Goal: Task Accomplishment & Management: Use online tool/utility

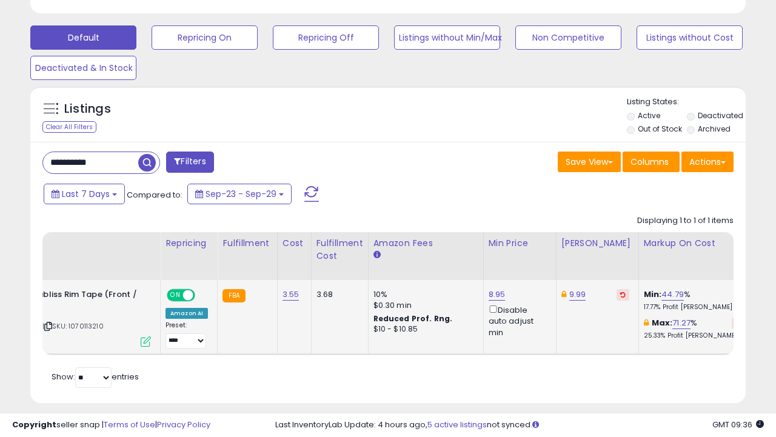
scroll to position [0, 108]
paste input "text"
type input "**********"
click at [218, 161] on span "button" at bounding box center [214, 163] width 18 height 18
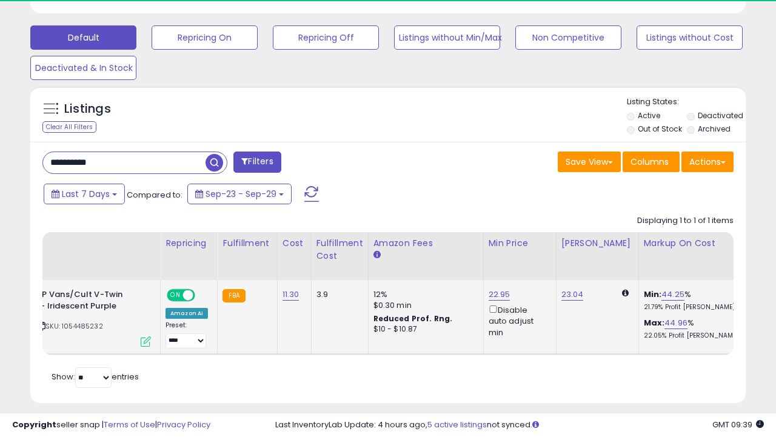
scroll to position [248, 413]
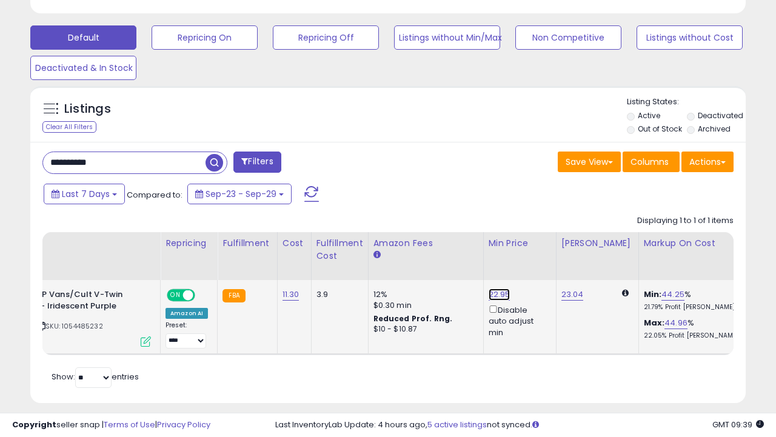
click at [497, 294] on link "22.95" at bounding box center [499, 294] width 22 height 12
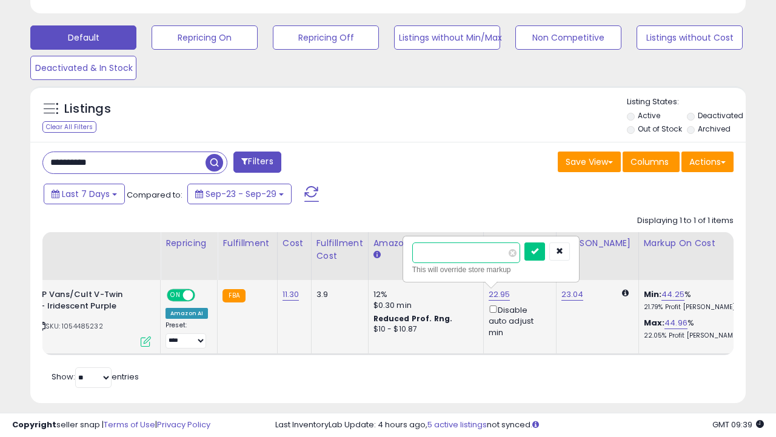
click at [428, 256] on input "*****" at bounding box center [466, 252] width 108 height 21
type input "*****"
click at [538, 251] on icon "submit" at bounding box center [534, 250] width 7 height 7
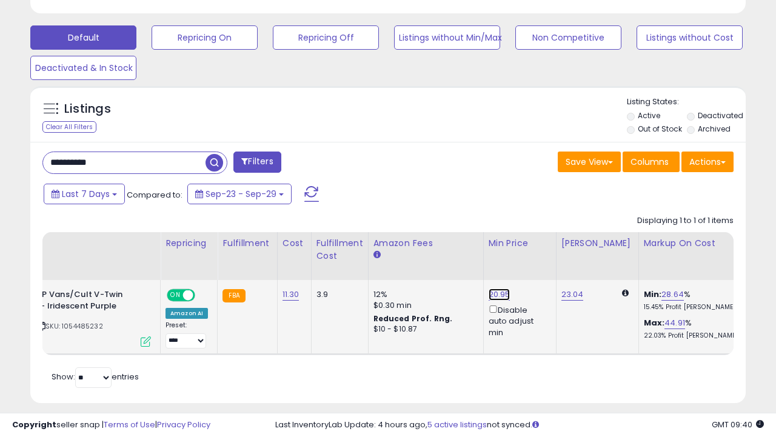
click at [500, 294] on link "20.95" at bounding box center [499, 294] width 22 height 12
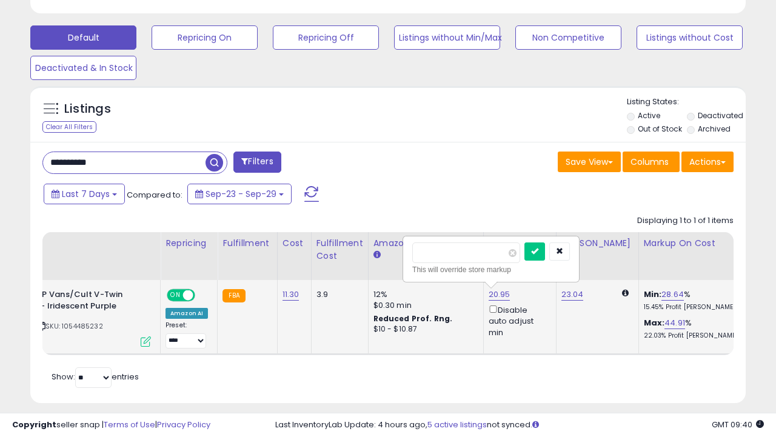
click at [430, 254] on input "*****" at bounding box center [466, 252] width 108 height 21
type input "*****"
click button "submit" at bounding box center [534, 251] width 21 height 18
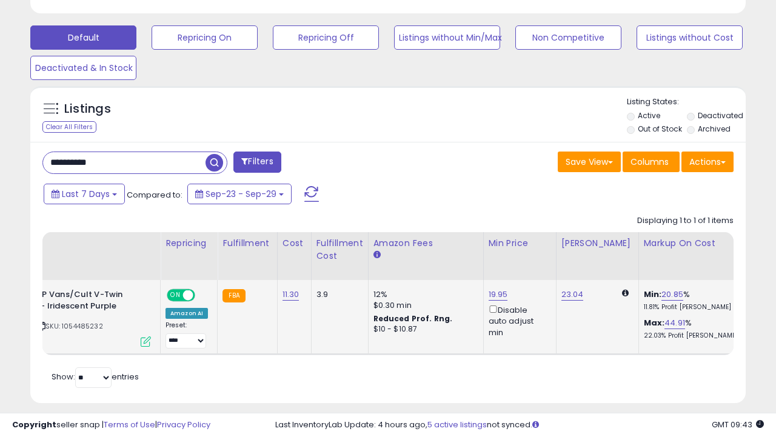
paste input "text"
type input "**********"
click at [214, 165] on span "button" at bounding box center [214, 163] width 18 height 18
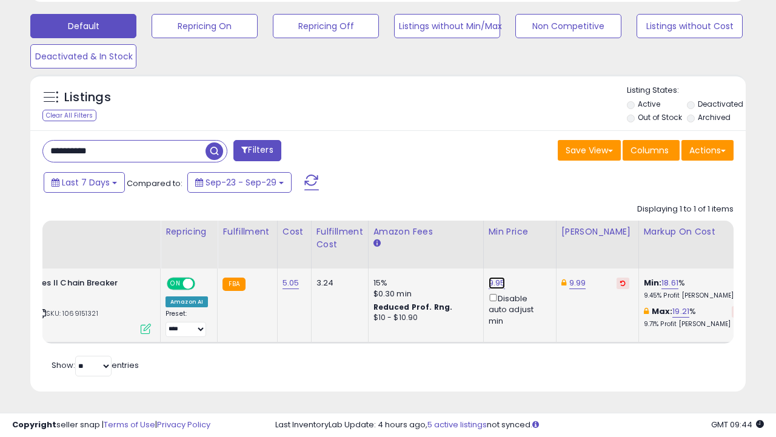
click at [494, 281] on link "9.95" at bounding box center [496, 283] width 17 height 12
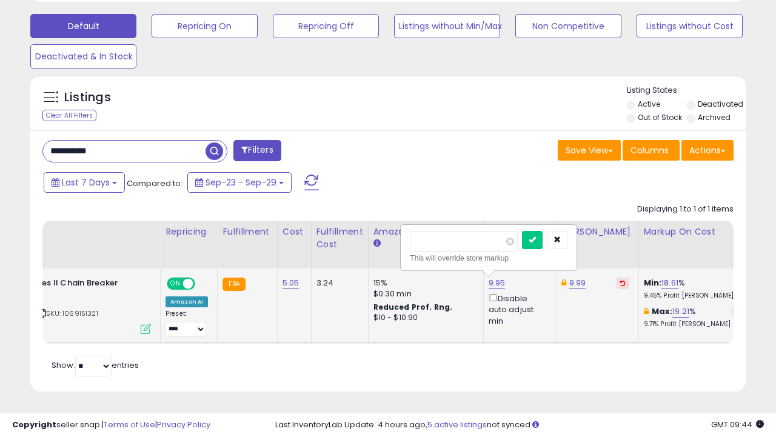
click at [422, 244] on input "****" at bounding box center [464, 241] width 108 height 21
type input "****"
click button "submit" at bounding box center [532, 240] width 21 height 18
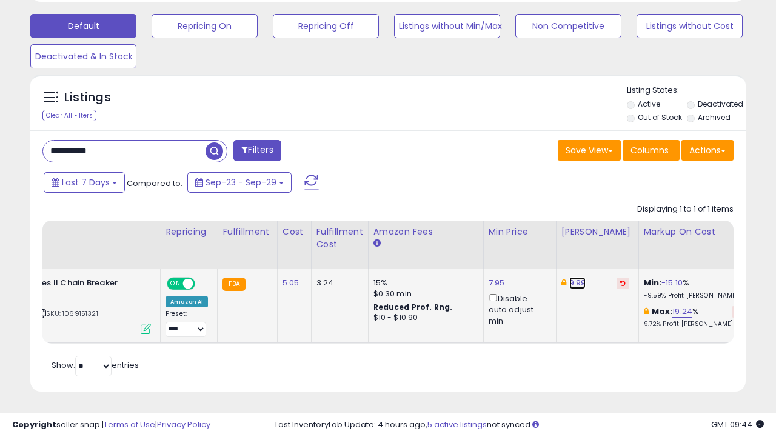
click at [569, 283] on link "9.99" at bounding box center [577, 283] width 17 height 12
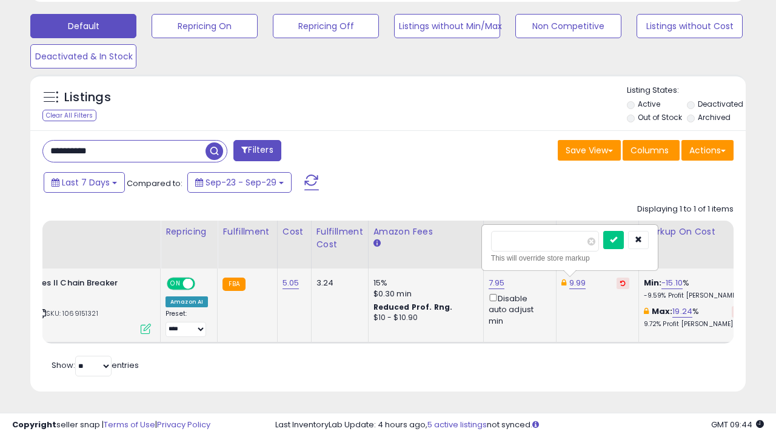
click at [502, 244] on input "****" at bounding box center [545, 241] width 108 height 21
type input "****"
click button "submit" at bounding box center [613, 240] width 21 height 18
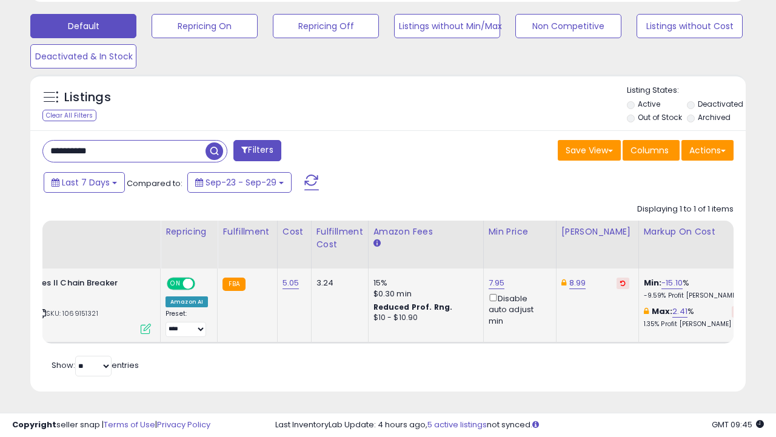
paste input "text"
click at [216, 150] on span "button" at bounding box center [214, 151] width 18 height 18
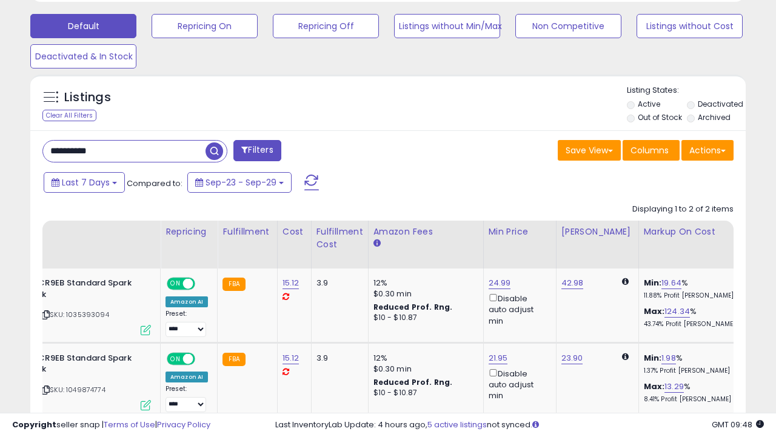
paste input "text"
click at [217, 150] on span "button" at bounding box center [214, 151] width 18 height 18
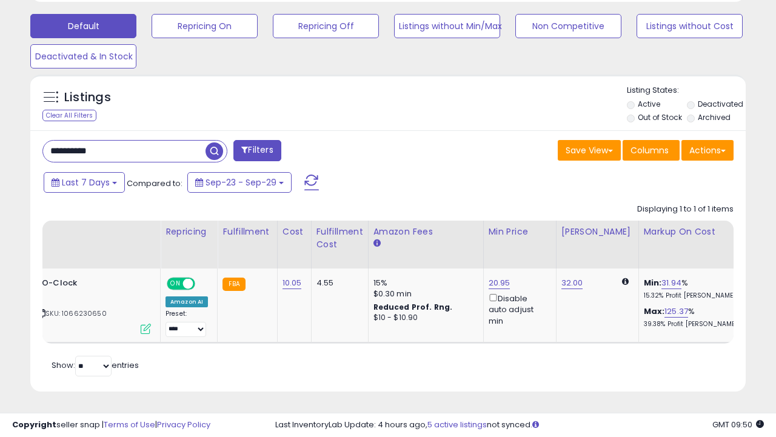
paste input "text"
click at [213, 153] on span "button" at bounding box center [214, 151] width 18 height 18
paste input "text"
click at [216, 147] on span "button" at bounding box center [214, 151] width 18 height 18
paste input "text"
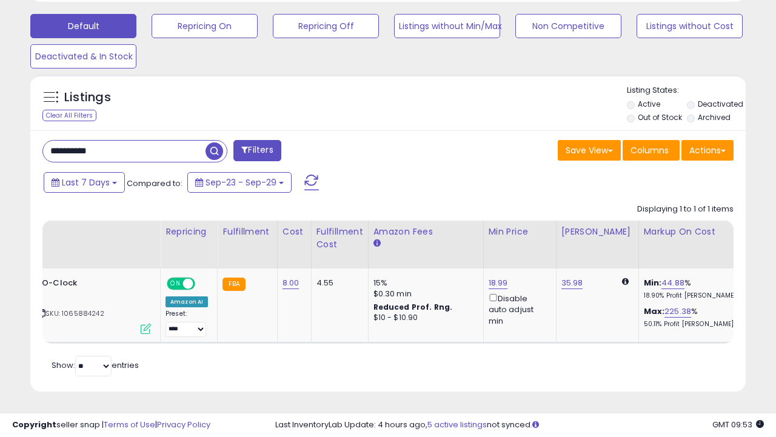
click at [217, 148] on span "button" at bounding box center [214, 151] width 18 height 18
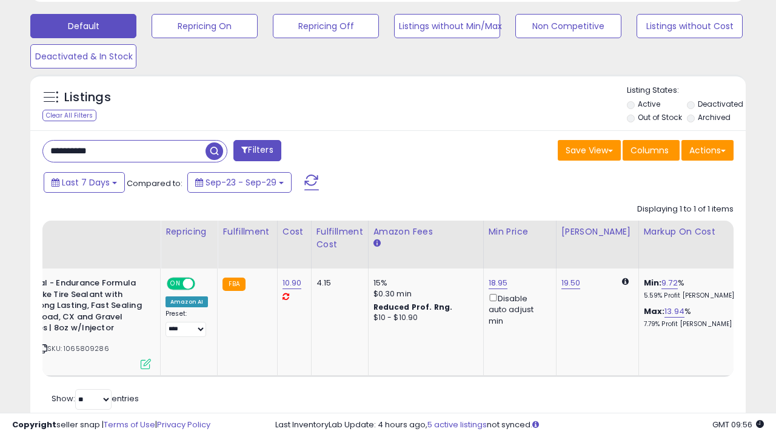
paste input "text"
click at [216, 148] on span "button" at bounding box center [214, 151] width 18 height 18
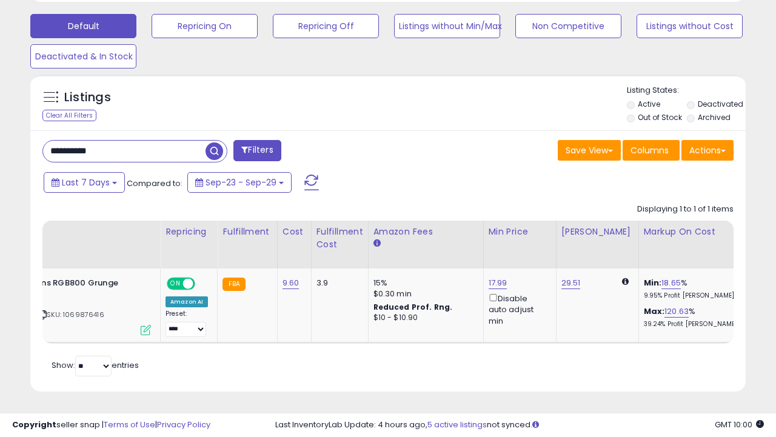
paste input "text"
click at [213, 151] on span "button" at bounding box center [214, 151] width 18 height 18
paste input "text"
click at [211, 149] on span "button" at bounding box center [214, 151] width 18 height 18
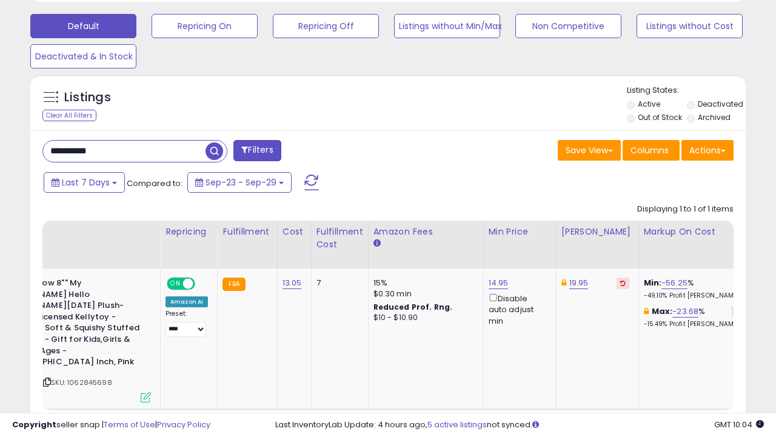
paste input "text"
click at [214, 149] on span "button" at bounding box center [214, 151] width 18 height 18
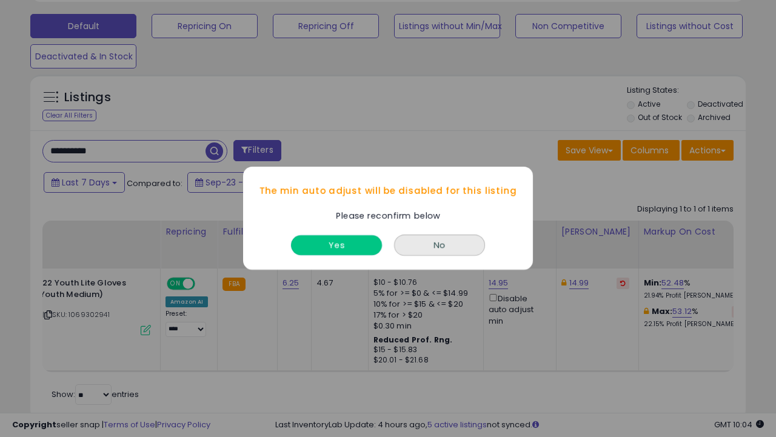
click at [353, 245] on button "Yes" at bounding box center [336, 246] width 91 height 20
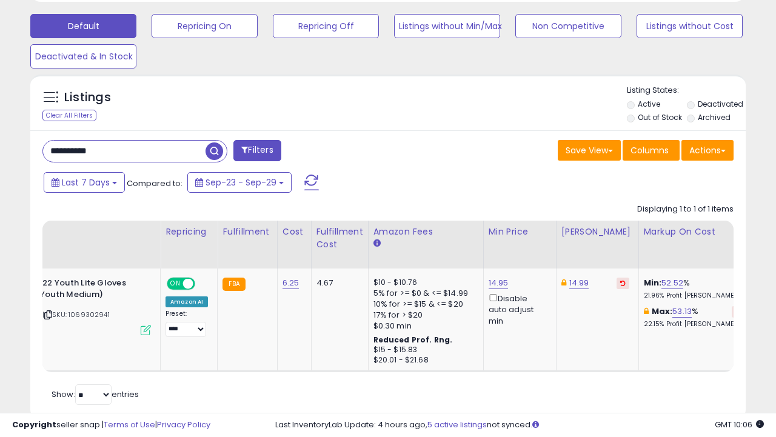
paste input "text"
click at [214, 154] on span "button" at bounding box center [214, 151] width 18 height 18
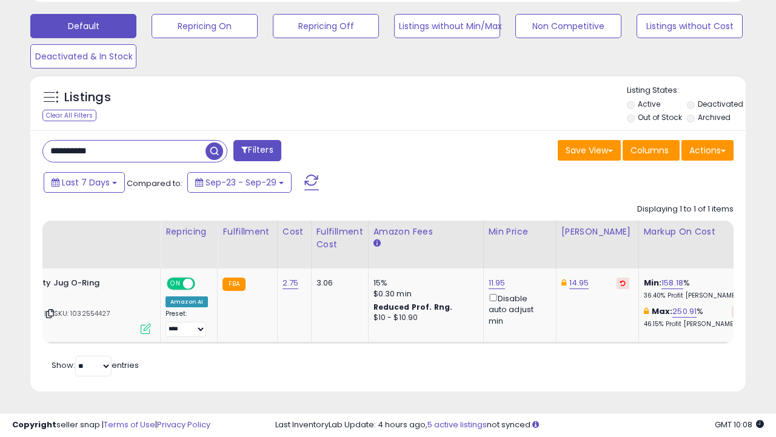
paste input "text"
click at [215, 151] on span "button" at bounding box center [214, 151] width 18 height 18
paste input "text"
click at [214, 151] on span "button" at bounding box center [214, 151] width 18 height 18
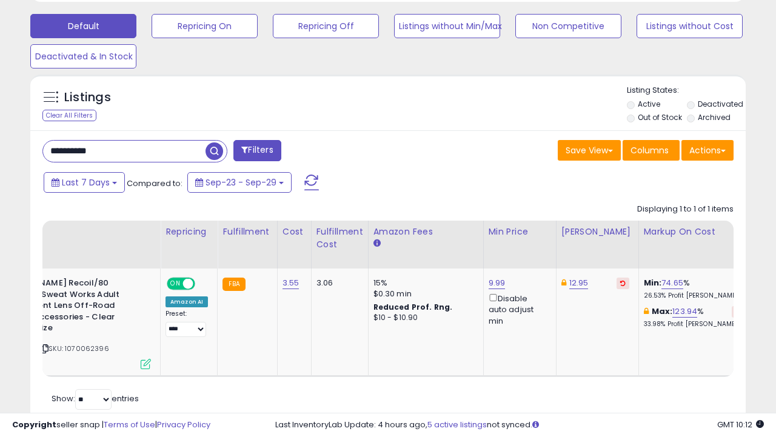
paste input "text"
click at [213, 150] on span "button" at bounding box center [214, 151] width 18 height 18
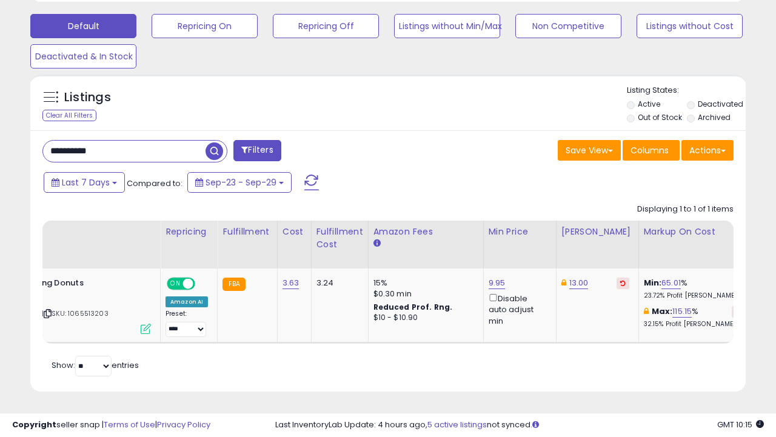
paste input "text"
click at [216, 148] on span "button" at bounding box center [214, 151] width 18 height 18
paste input "text"
type input "**********"
click at [217, 148] on span "button" at bounding box center [214, 151] width 18 height 18
